Goal: Check status: Check status

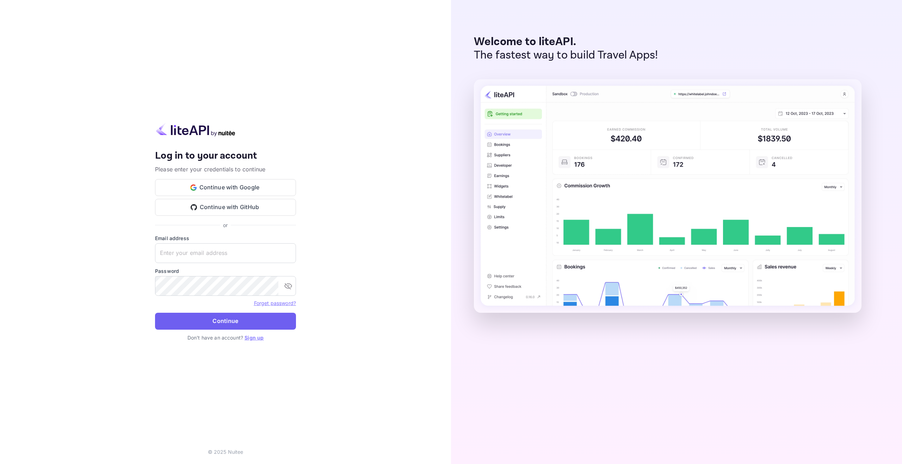
type input "[EMAIL_ADDRESS][DOMAIN_NAME]"
click at [221, 319] on button "Continue" at bounding box center [225, 321] width 141 height 17
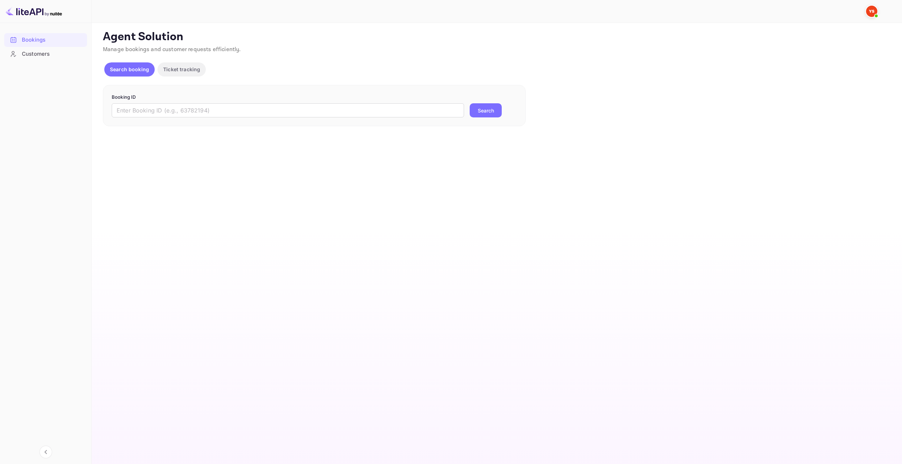
click at [164, 100] on p "Booking ID" at bounding box center [314, 97] width 405 height 7
click at [167, 101] on form "Booking ID ​ Search" at bounding box center [314, 106] width 405 height 24
click at [168, 102] on form "Booking ID ​ Search" at bounding box center [314, 106] width 405 height 24
click at [181, 106] on input "text" at bounding box center [288, 110] width 352 height 14
paste input "9602956"
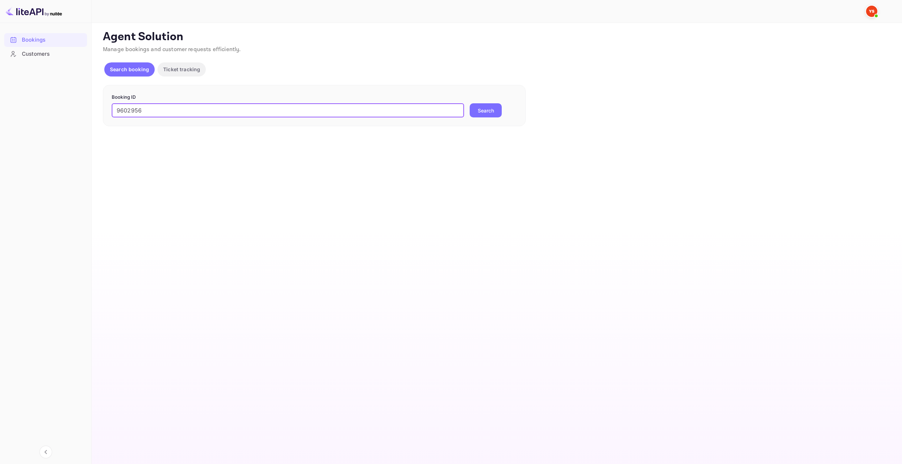
type input "9602956"
click at [470, 103] on button "Search" at bounding box center [486, 110] width 32 height 14
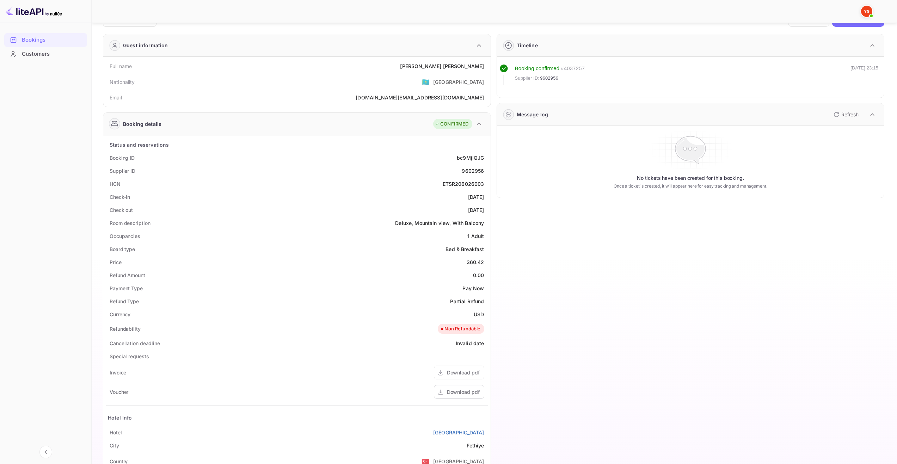
scroll to position [104, 0]
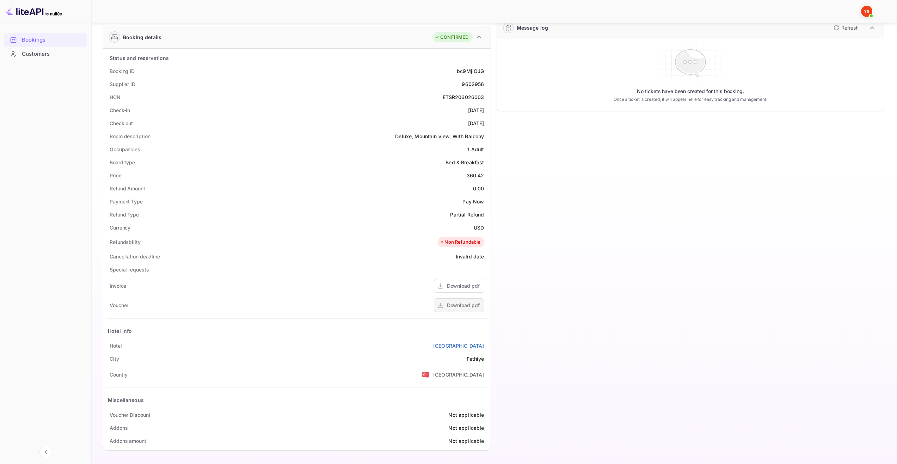
click at [468, 302] on div "Download pdf" at bounding box center [463, 304] width 33 height 7
